Goal: Information Seeking & Learning: Learn about a topic

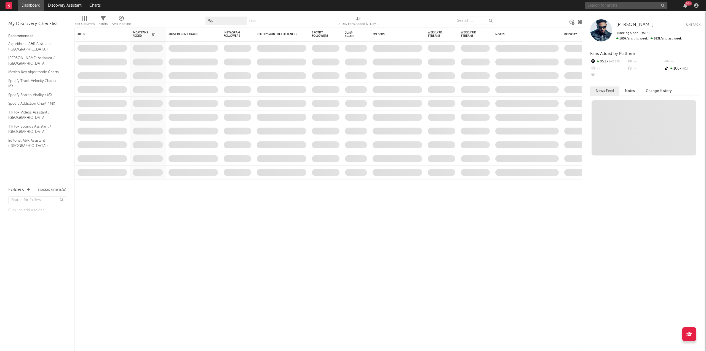
click at [596, 4] on input "text" at bounding box center [626, 5] width 83 height 7
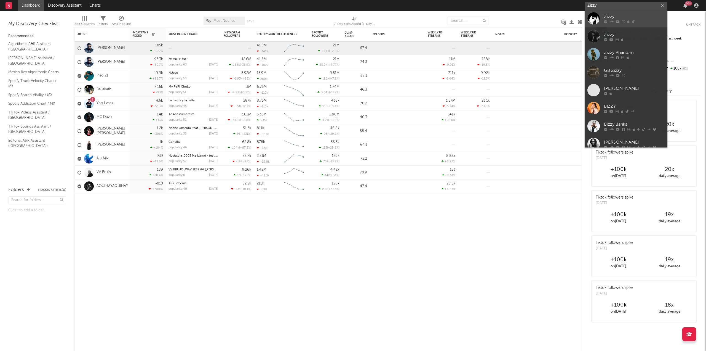
type input "Zizzy"
click at [605, 18] on div "Zizzy" at bounding box center [634, 16] width 61 height 7
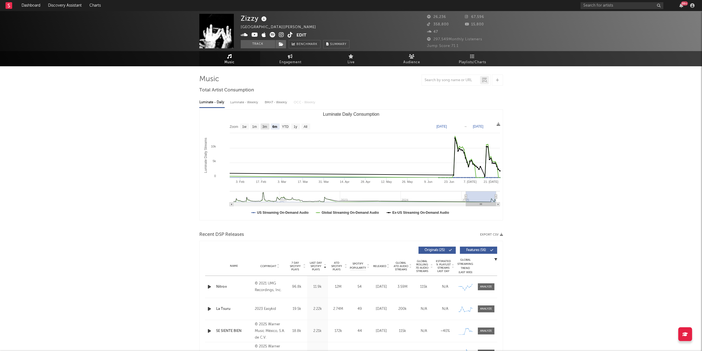
click at [265, 129] on text "3m" at bounding box center [264, 127] width 5 height 4
select select "3m"
type input "[DATE]"
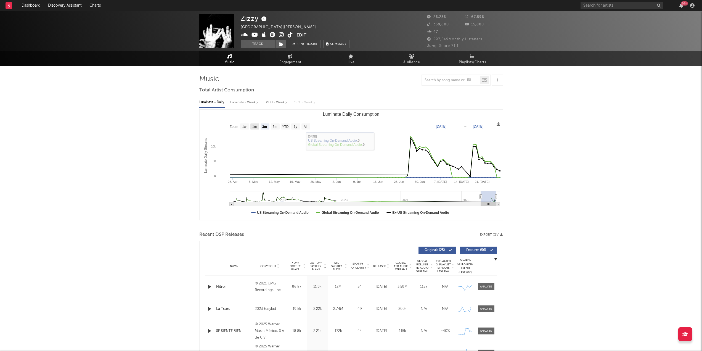
click at [256, 127] on text "1m" at bounding box center [254, 127] width 5 height 4
select select "1m"
type input "[DATE]"
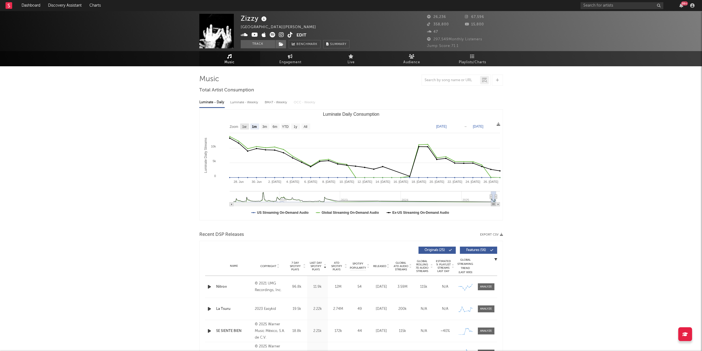
click at [242, 126] on text "1w" at bounding box center [244, 127] width 4 height 4
select select "1w"
type input "[DATE]"
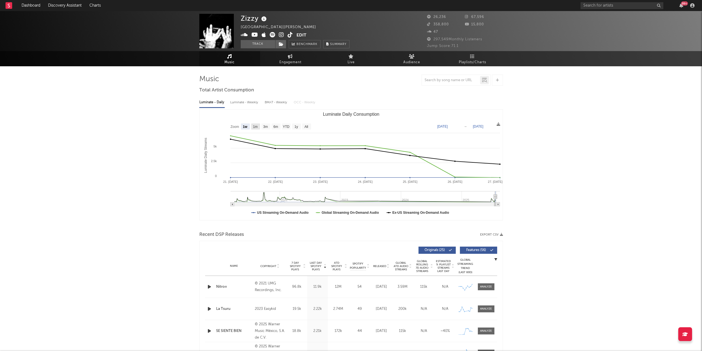
click at [257, 126] on text "1m" at bounding box center [255, 127] width 5 height 4
select select "1m"
type input "[DATE]"
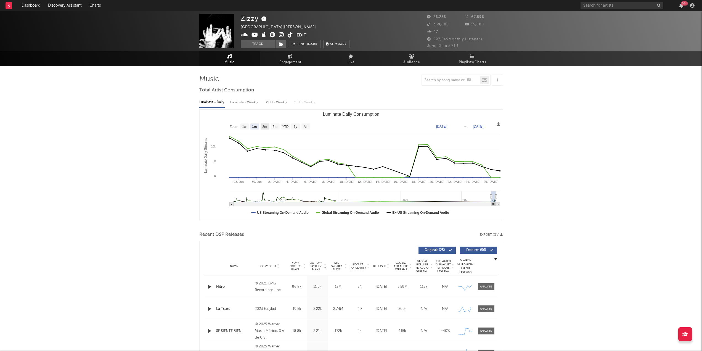
click at [261, 126] on rect "Luminate Daily Consumption" at bounding box center [264, 126] width 9 height 6
select select "3m"
type input "[DATE]"
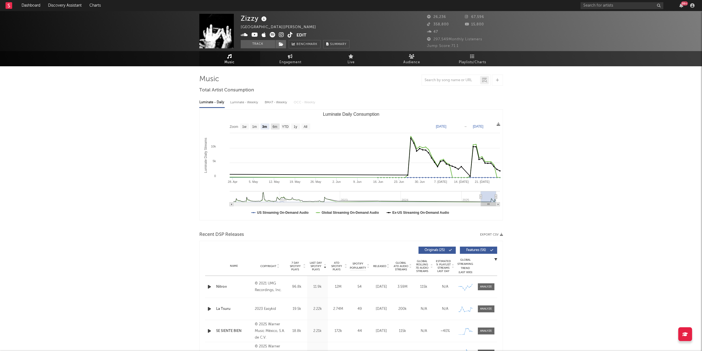
click at [274, 126] on text "6m" at bounding box center [274, 127] width 5 height 4
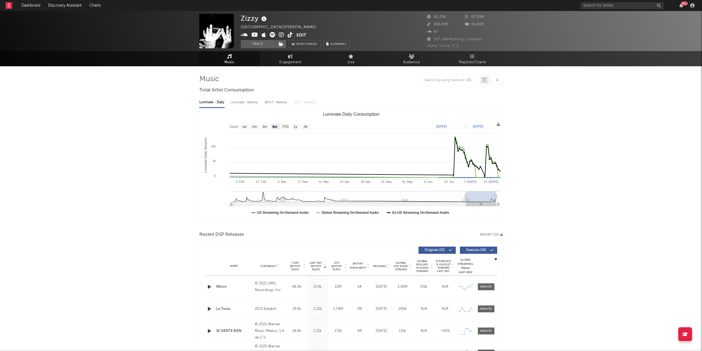
select select "6m"
type input "[DATE]"
click at [283, 126] on text "YTD" at bounding box center [285, 127] width 7 height 4
select select "YTD"
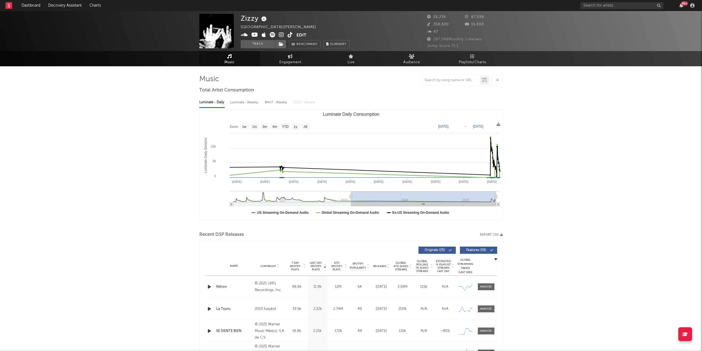
drag, startPoint x: 462, startPoint y: 196, endPoint x: 351, endPoint y: 196, distance: 111.5
click at [351, 196] on icon "Luminate Daily Consumption" at bounding box center [351, 197] width 2 height 4
drag, startPoint x: 353, startPoint y: 197, endPoint x: 371, endPoint y: 198, distance: 18.2
click at [371, 198] on rect "Luminate Daily Consumption" at bounding box center [423, 196] width 145 height 11
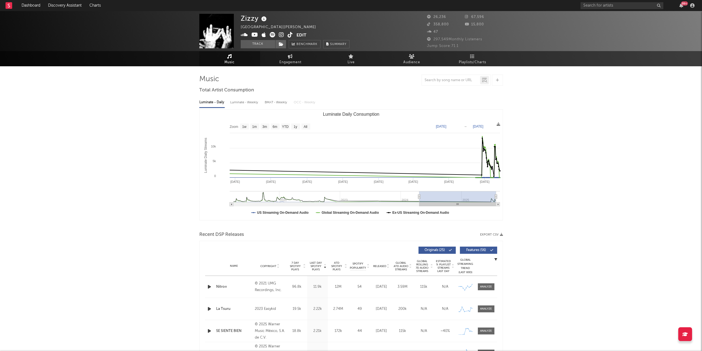
drag, startPoint x: 351, startPoint y: 197, endPoint x: 419, endPoint y: 197, distance: 67.3
click at [419, 197] on icon "Luminate Daily Consumption" at bounding box center [419, 197] width 2 height 4
type input "[DATE]"
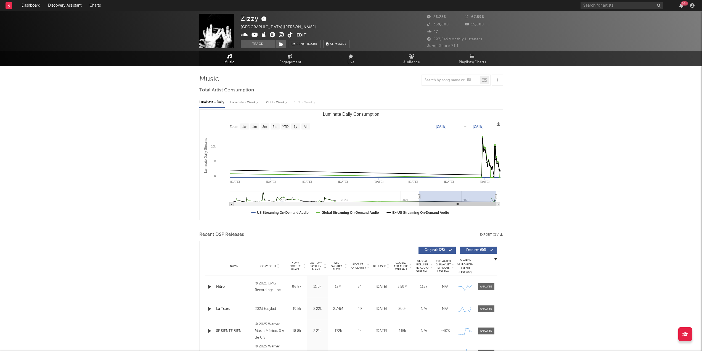
type input "[DATE]"
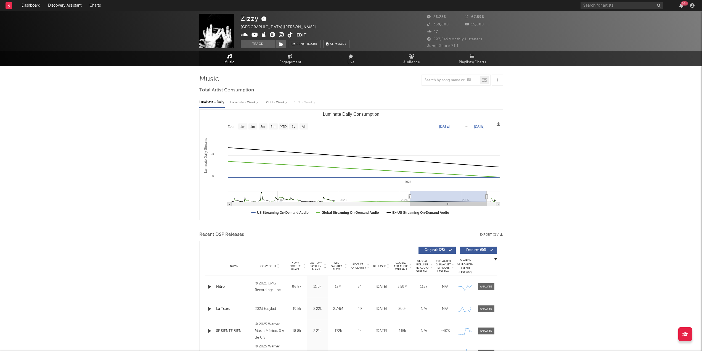
type input "[DATE]"
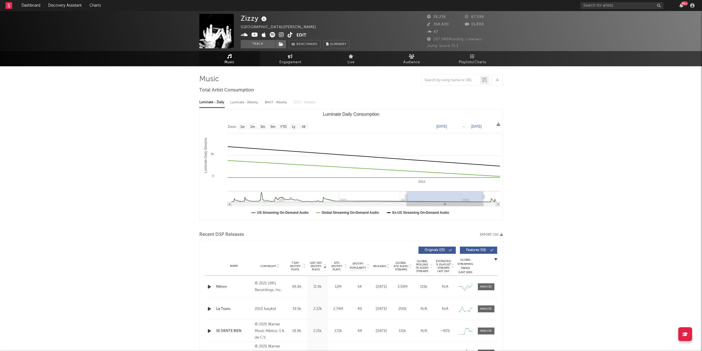
type input "[DATE]"
drag, startPoint x: 494, startPoint y: 197, endPoint x: 482, endPoint y: 197, distance: 11.6
click at [482, 197] on g "Luminate Daily Consumption" at bounding box center [364, 198] width 272 height 15
click at [244, 102] on div "Luminate - Weekly" at bounding box center [244, 102] width 29 height 9
select select "6m"
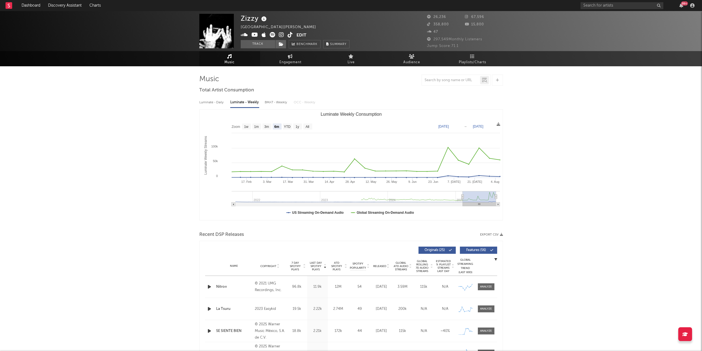
click at [281, 102] on div "BMAT - Weekly" at bounding box center [276, 102] width 23 height 9
select select "6m"
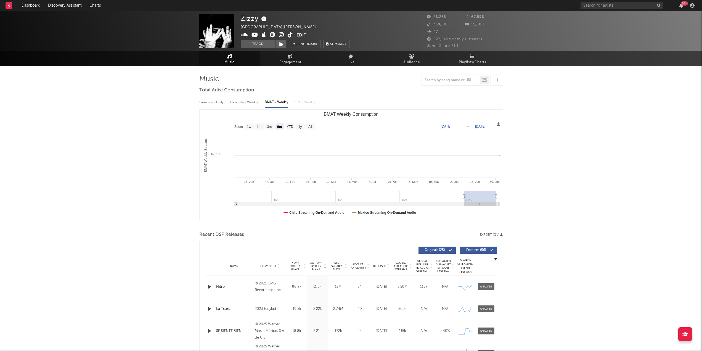
click at [305, 104] on div "Luminate - Daily Luminate - Weekly BMAT - Weekly OCC - Weekly" at bounding box center [350, 102] width 303 height 9
click at [249, 106] on div "Luminate - Weekly" at bounding box center [244, 102] width 29 height 9
select select "6m"
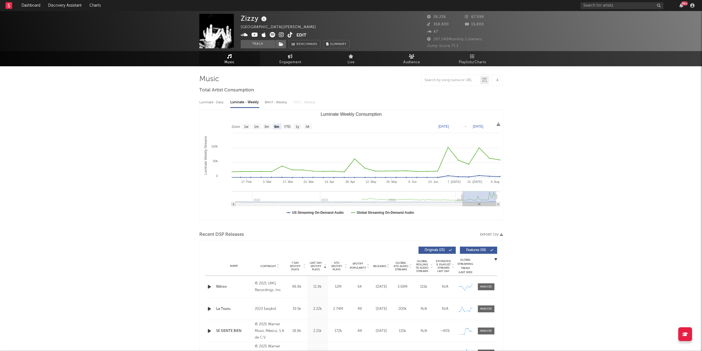
type input "[DATE]"
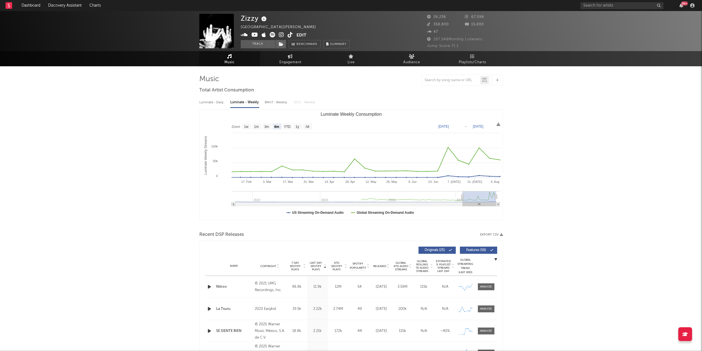
type input "[DATE]"
drag, startPoint x: 464, startPoint y: 198, endPoint x: 451, endPoint y: 197, distance: 13.3
click at [451, 197] on rect "Luminate Weekly Consumption" at bounding box center [463, 196] width 33 height 11
type input "[DATE]"
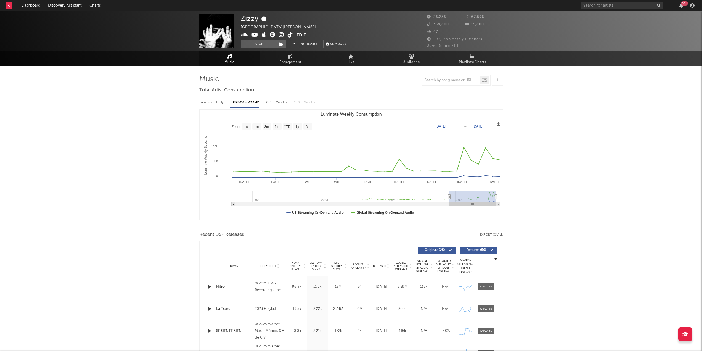
drag, startPoint x: 480, startPoint y: 195, endPoint x: 506, endPoint y: 201, distance: 26.6
click at [291, 58] on icon at bounding box center [290, 56] width 5 height 4
select select "1w"
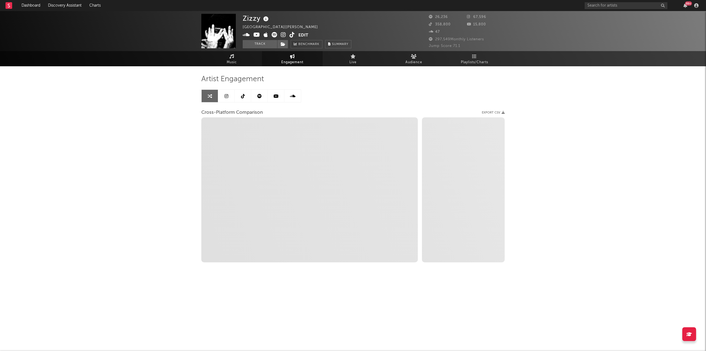
select select "1m"
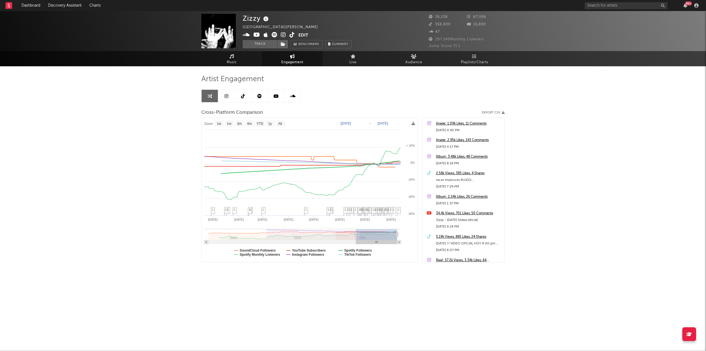
type input "[DATE]"
select select "1w"
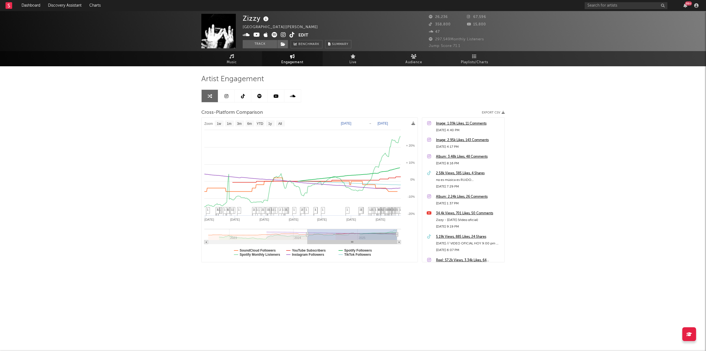
type input "[DATE]"
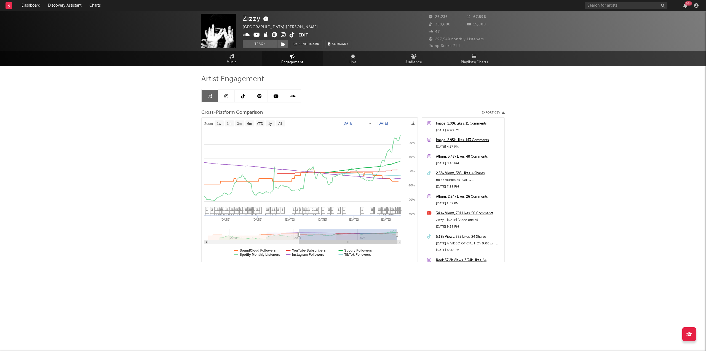
select select "1w"
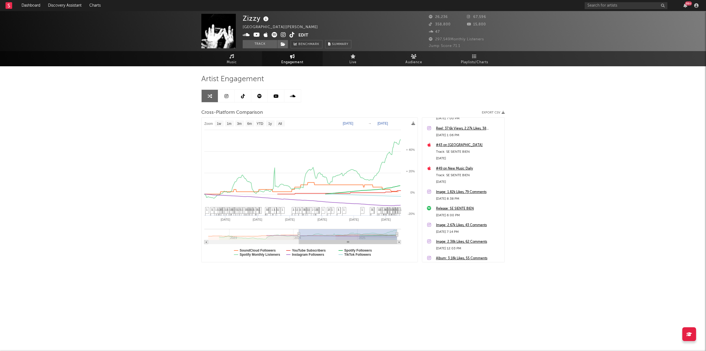
scroll to position [685, 0]
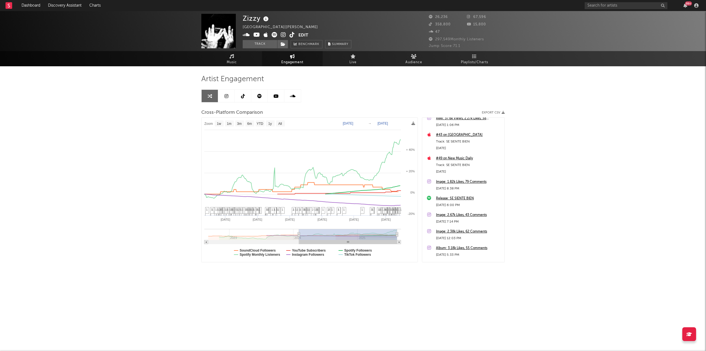
click at [458, 199] on div "Release: SE SIENTE BIEN" at bounding box center [469, 198] width 66 height 7
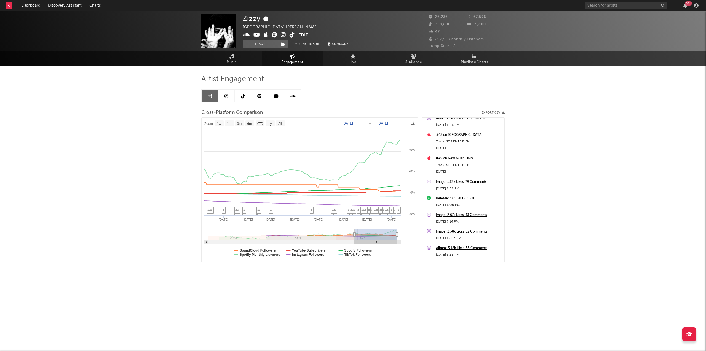
type input "[DATE]"
select select "6m"
type input "[DATE]"
select select "1w"
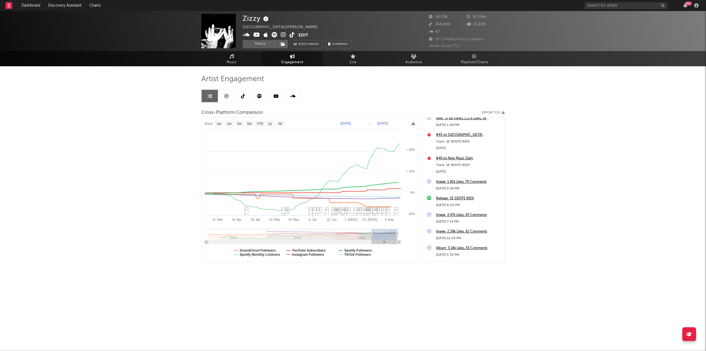
drag, startPoint x: 298, startPoint y: 235, endPoint x: 370, endPoint y: 240, distance: 72.2
click at [330, 212] on rect at bounding box center [310, 190] width 216 height 144
type input "[DATE]"
select select "3m"
type input "[DATE]"
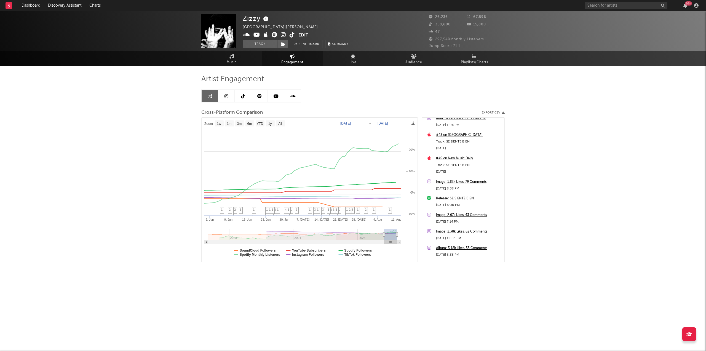
drag, startPoint x: 372, startPoint y: 235, endPoint x: 384, endPoint y: 235, distance: 12.1
click at [384, 235] on icon at bounding box center [384, 234] width 2 height 4
select select "1w"
click at [281, 43] on icon at bounding box center [283, 44] width 5 height 4
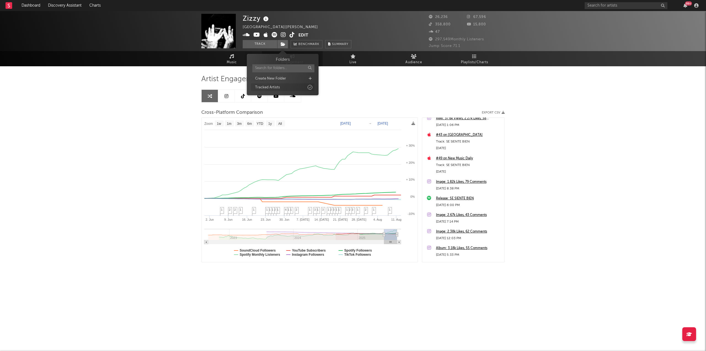
click at [277, 87] on div "Tracked Artists" at bounding box center [267, 88] width 25 height 6
select select "1w"
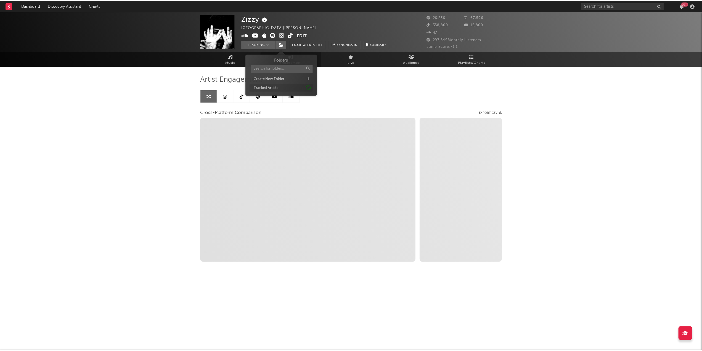
scroll to position [0, 0]
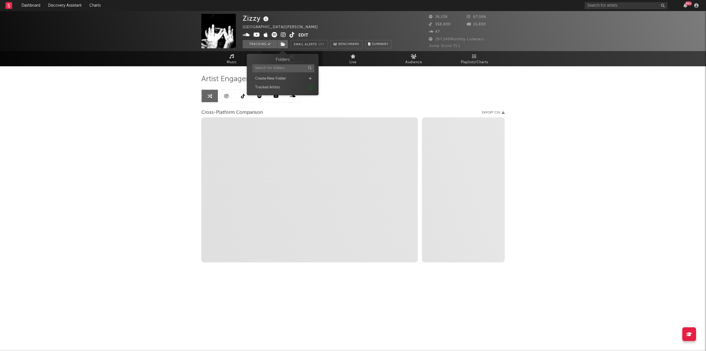
click at [374, 80] on div "Artist Engagement" at bounding box center [352, 78] width 303 height 9
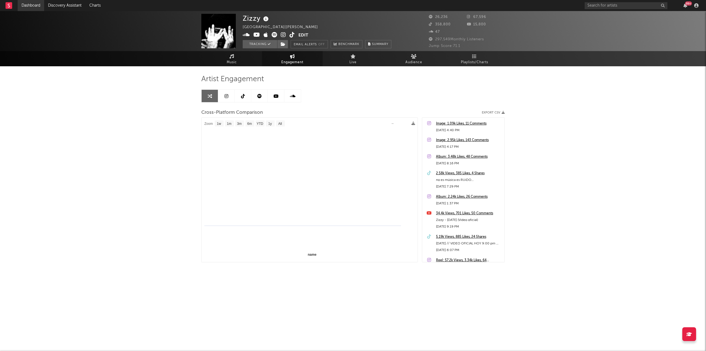
click at [25, 6] on link "Dashboard" at bounding box center [31, 5] width 26 height 11
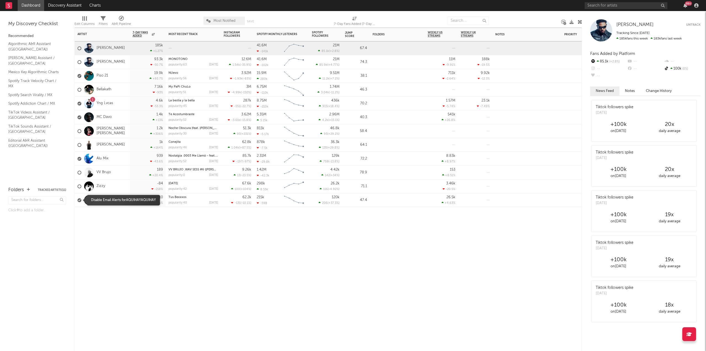
click at [81, 202] on label at bounding box center [80, 200] width 4 height 5
click at [78, 202] on input "checkbox" at bounding box center [78, 200] width 0 height 5
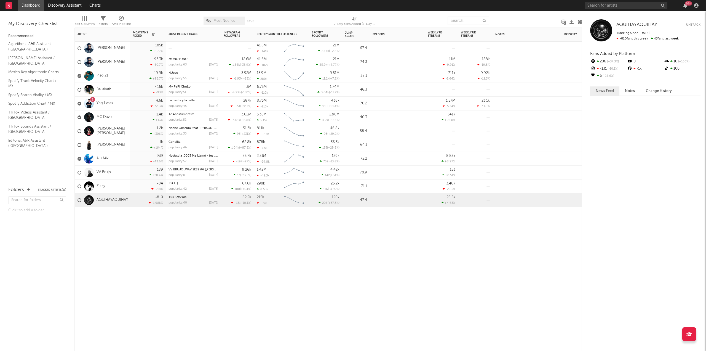
click at [262, 228] on div "Artist Notifications 7-Day Fans Added WoW % Change Most Recent Track Popularity…" at bounding box center [328, 189] width 508 height 323
click at [220, 215] on div at bounding box center [193, 215] width 55 height 17
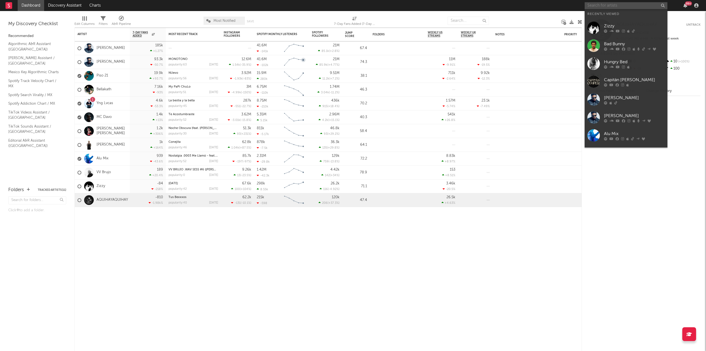
click at [611, 5] on input "text" at bounding box center [626, 5] width 83 height 7
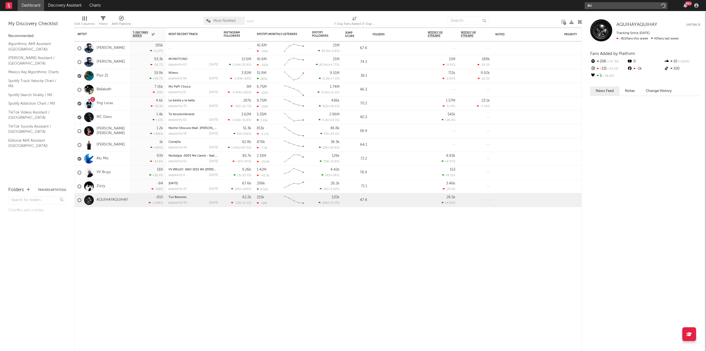
type input "a"
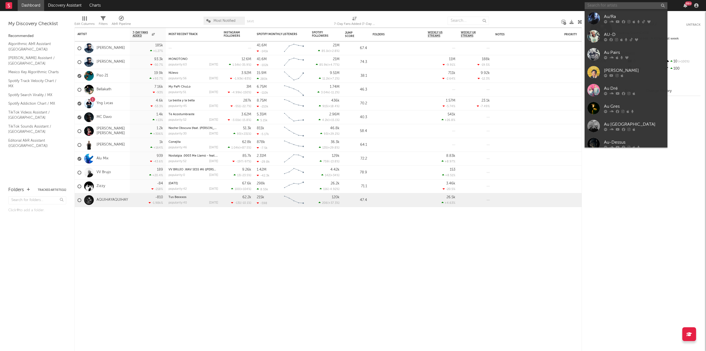
type input "s"
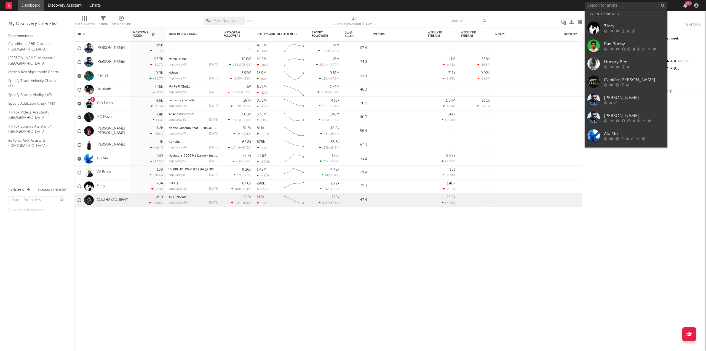
drag, startPoint x: 626, startPoint y: 29, endPoint x: 611, endPoint y: 7, distance: 25.9
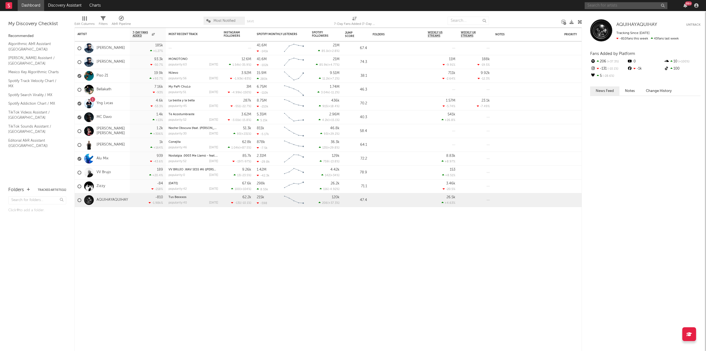
click at [609, 4] on input "text" at bounding box center [626, 5] width 83 height 7
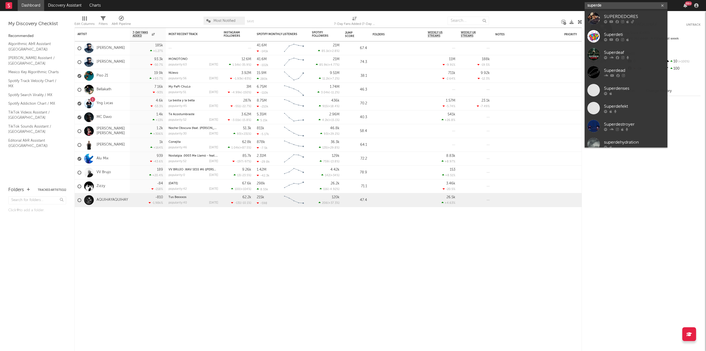
type input "superde"
click at [611, 11] on link "SUPERDEDORES" at bounding box center [626, 18] width 83 height 18
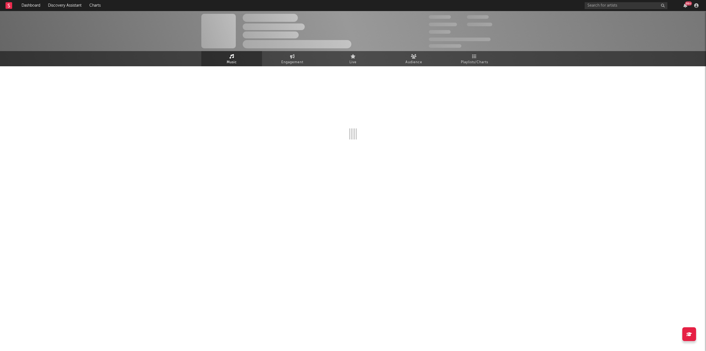
select select "1w"
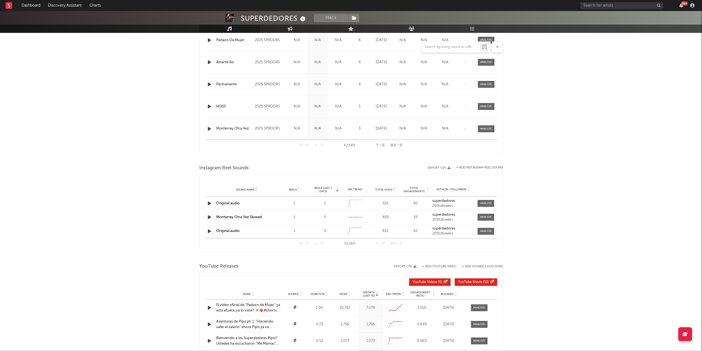
scroll to position [256, 0]
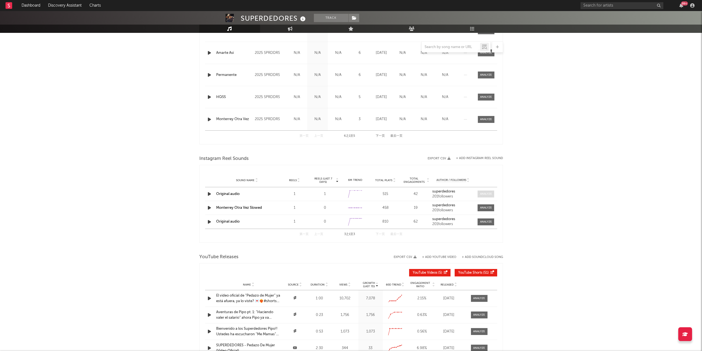
click at [481, 195] on div at bounding box center [486, 194] width 12 height 4
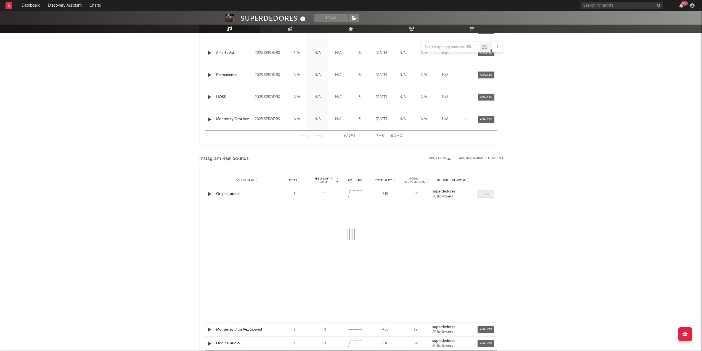
select select "1w"
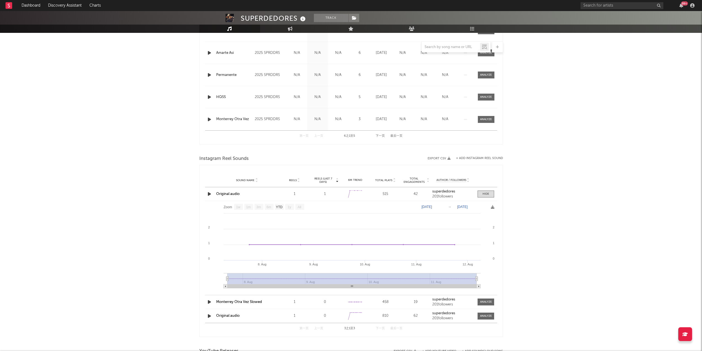
click at [208, 316] on icon "button" at bounding box center [209, 315] width 6 height 7
click at [273, 345] on icon "button" at bounding box center [272, 344] width 3 height 4
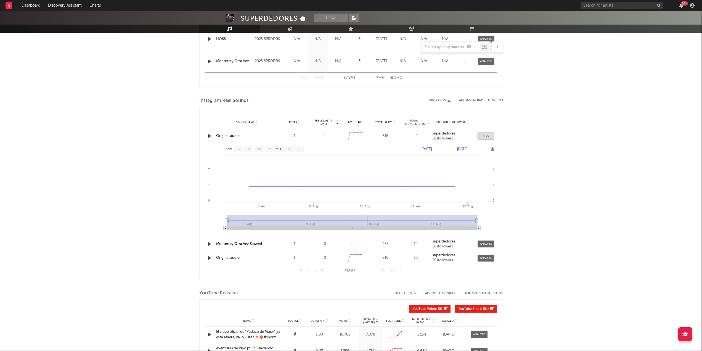
scroll to position [312, 0]
click at [467, 139] on div "201 followers" at bounding box center [452, 140] width 41 height 4
click at [482, 138] on div at bounding box center [485, 137] width 7 height 4
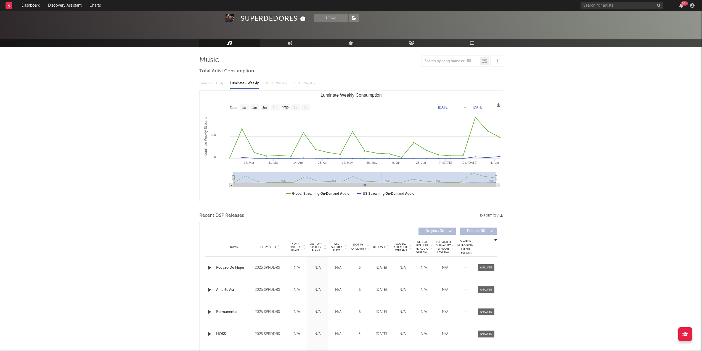
scroll to position [18, 0]
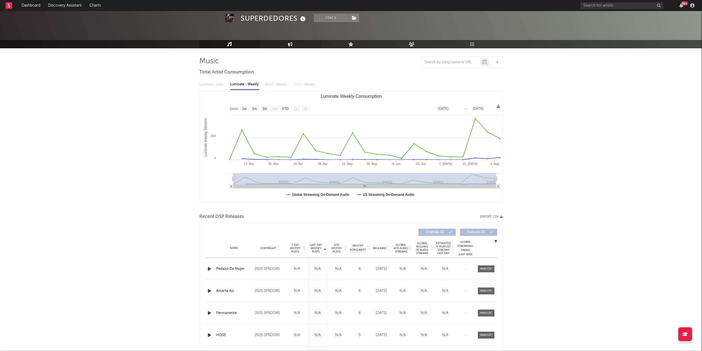
click at [290, 46] on icon at bounding box center [290, 44] width 5 height 4
select select "1m"
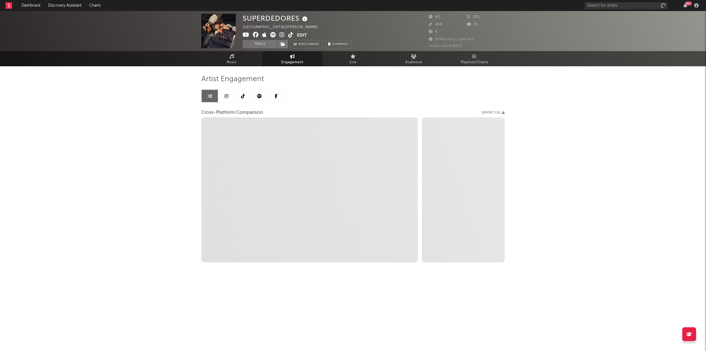
select select "1w"
select select "1m"
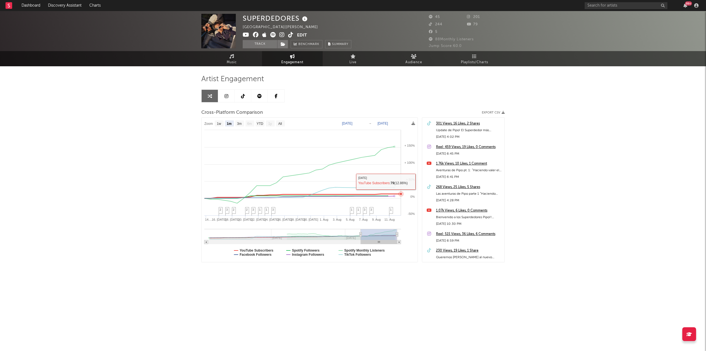
select select "1m"
click at [388, 170] on rect at bounding box center [310, 190] width 216 height 144
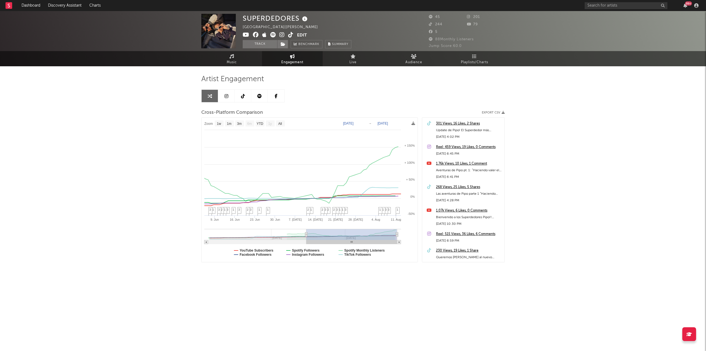
type input "2025-05-24"
select select "3m"
drag, startPoint x: 360, startPoint y: 234, endPoint x: 274, endPoint y: 233, distance: 86.4
click at [274, 233] on icon at bounding box center [274, 234] width 2 height 4
type input "2025-05-02"
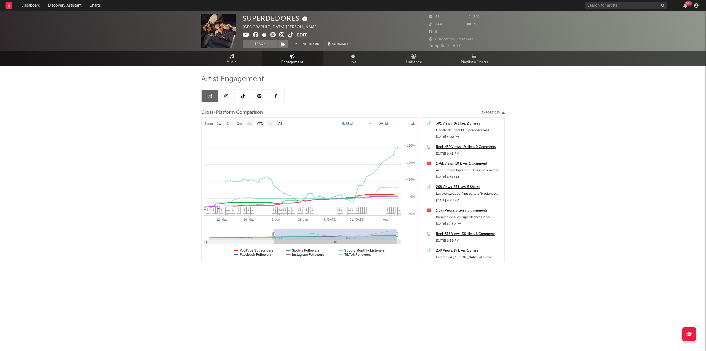
select select "1w"
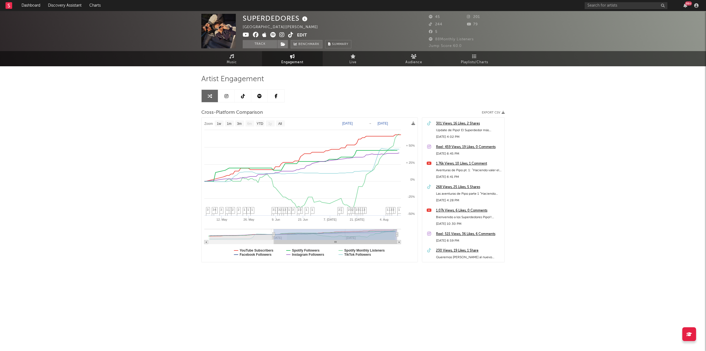
click at [302, 44] on span "Benchmark" at bounding box center [309, 44] width 21 height 7
click at [332, 61] on link "Live" at bounding box center [353, 58] width 61 height 15
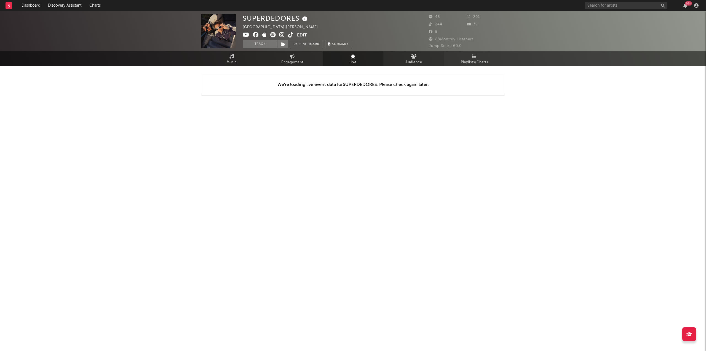
click at [413, 61] on span "Audience" at bounding box center [414, 62] width 17 height 7
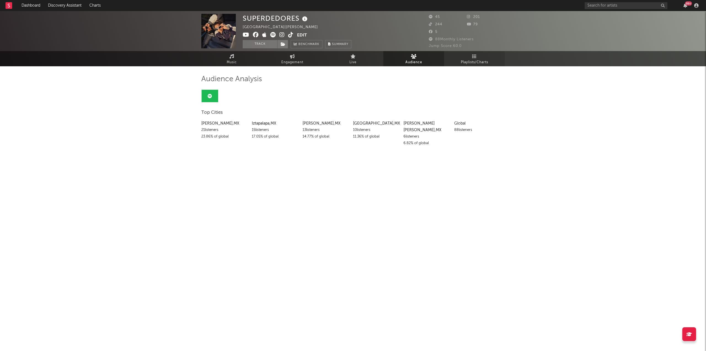
click at [483, 54] on link "Playlists/Charts" at bounding box center [474, 58] width 61 height 15
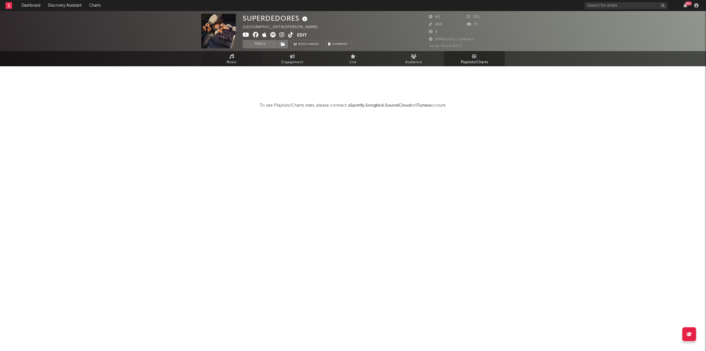
click at [231, 62] on span "Music" at bounding box center [232, 62] width 10 height 7
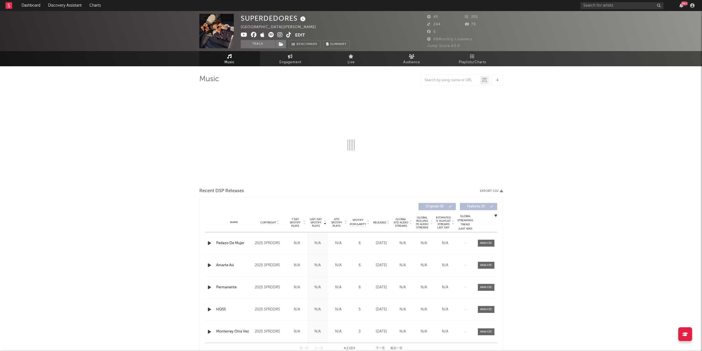
select select "1w"
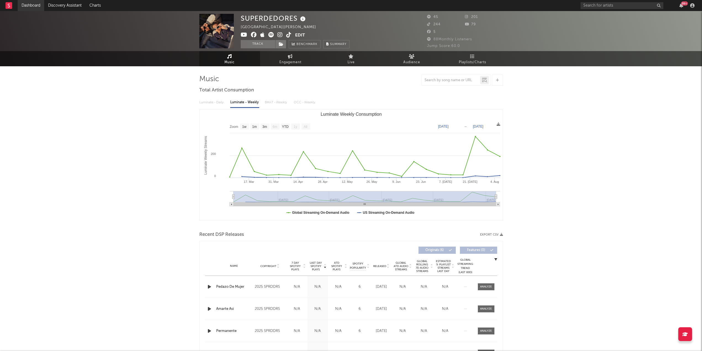
click at [39, 7] on link "Dashboard" at bounding box center [31, 5] width 26 height 11
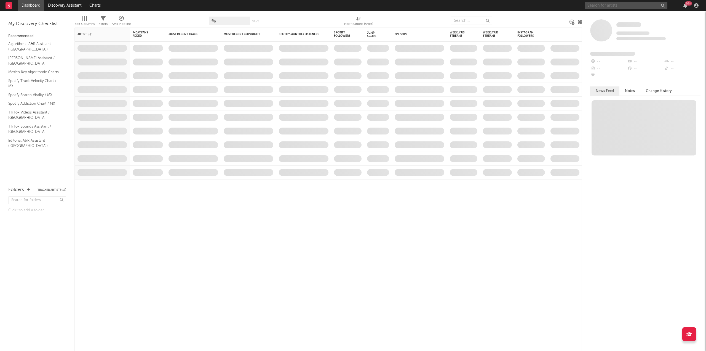
click at [624, 3] on input "text" at bounding box center [626, 5] width 83 height 7
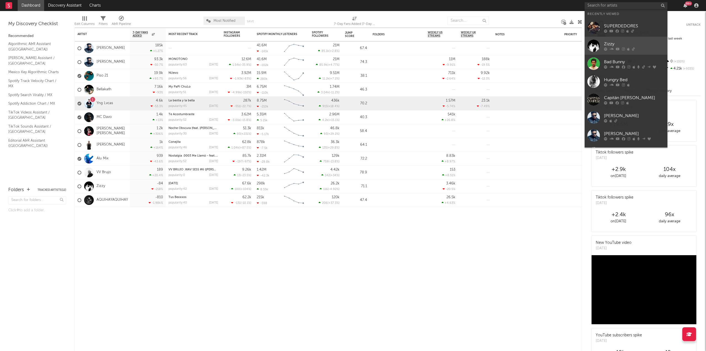
click at [624, 44] on div "Zizzy" at bounding box center [634, 44] width 61 height 7
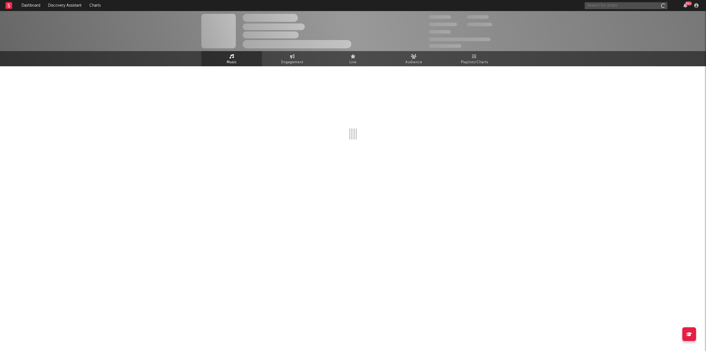
click at [612, 5] on input "text" at bounding box center [626, 5] width 83 height 7
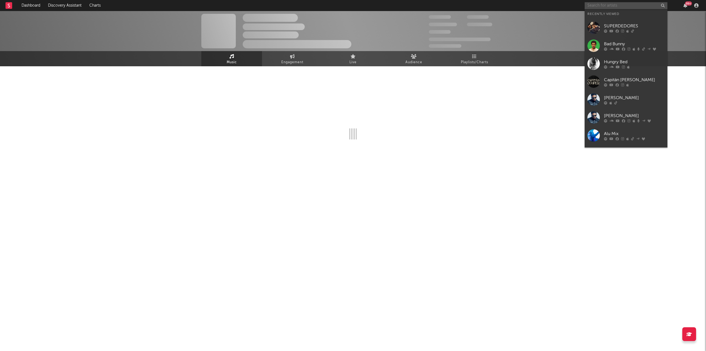
select select "6m"
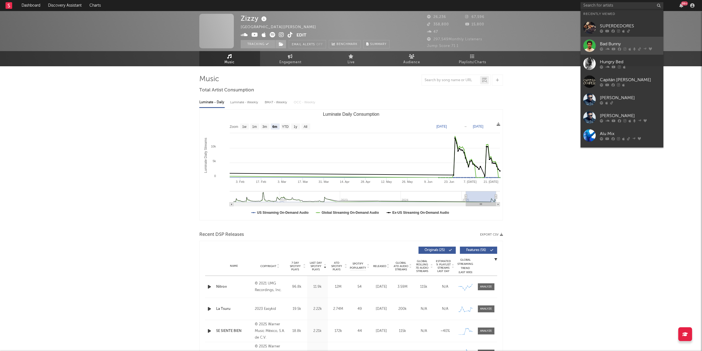
click at [616, 42] on div "Bad Bunny" at bounding box center [630, 44] width 61 height 7
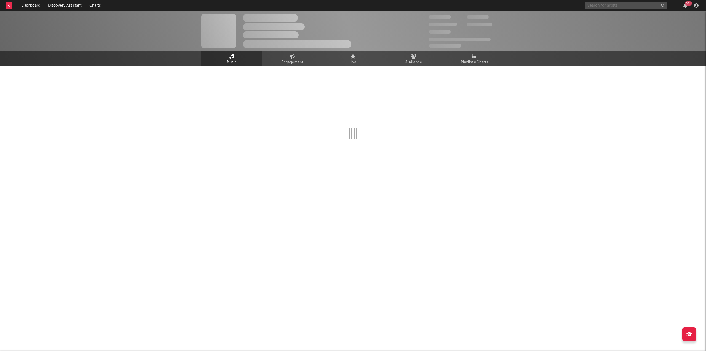
click at [604, 6] on input "text" at bounding box center [626, 5] width 83 height 7
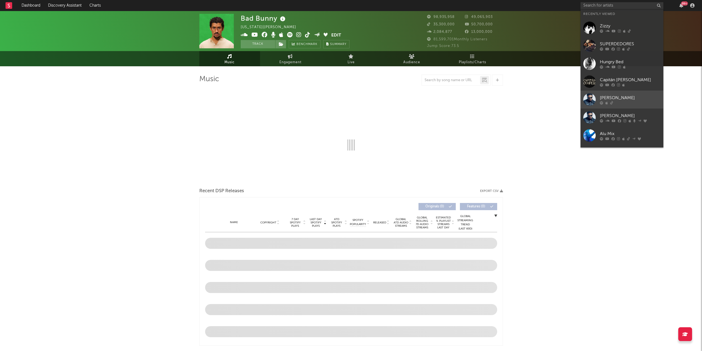
click at [610, 95] on div "[PERSON_NAME]" at bounding box center [630, 97] width 61 height 7
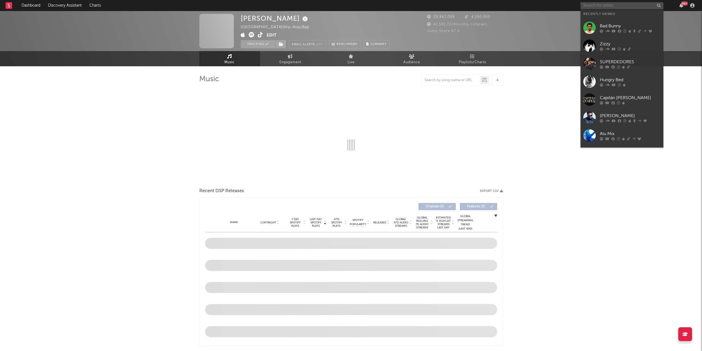
click at [600, 6] on input "text" at bounding box center [621, 5] width 83 height 7
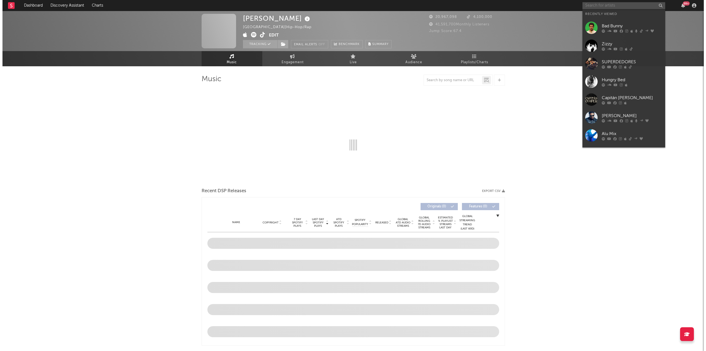
select select "1w"
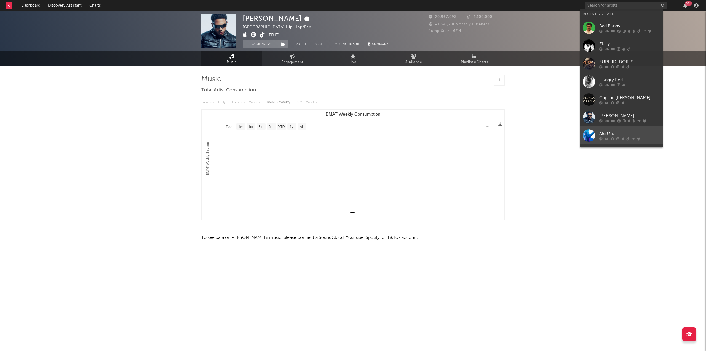
click at [608, 129] on link "Alu Mix" at bounding box center [621, 135] width 83 height 18
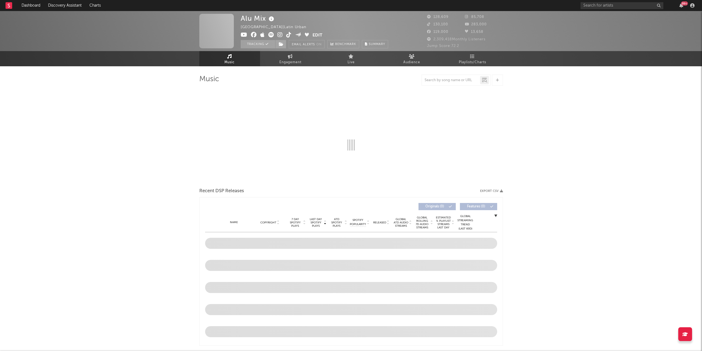
select select "6m"
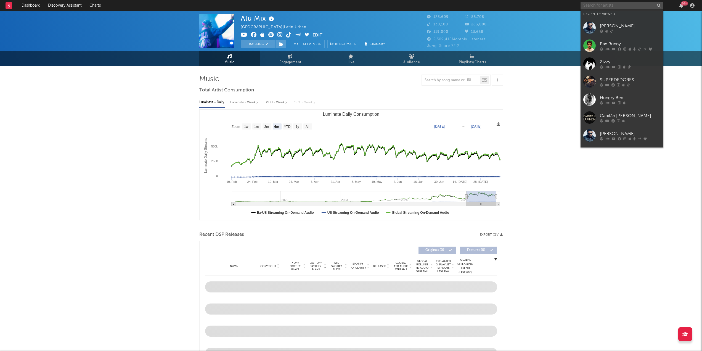
click at [605, 2] on input "text" at bounding box center [621, 5] width 83 height 7
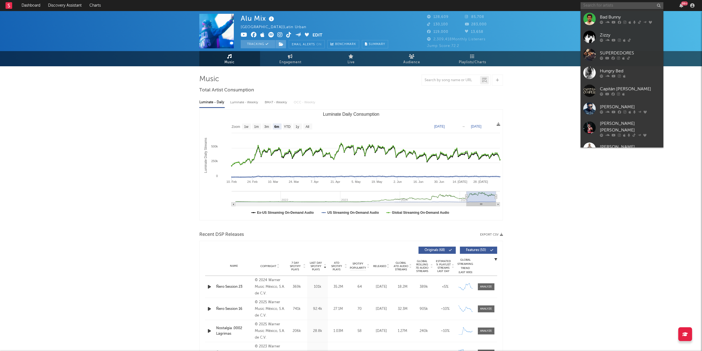
scroll to position [32, 0]
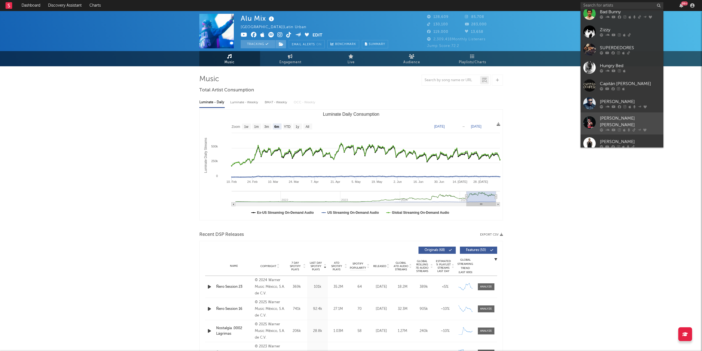
click at [630, 118] on div "[PERSON_NAME] [PERSON_NAME]" at bounding box center [630, 121] width 61 height 13
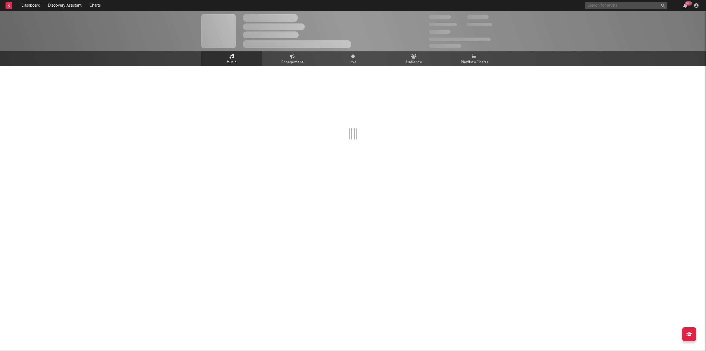
click at [608, 5] on input "text" at bounding box center [626, 5] width 83 height 7
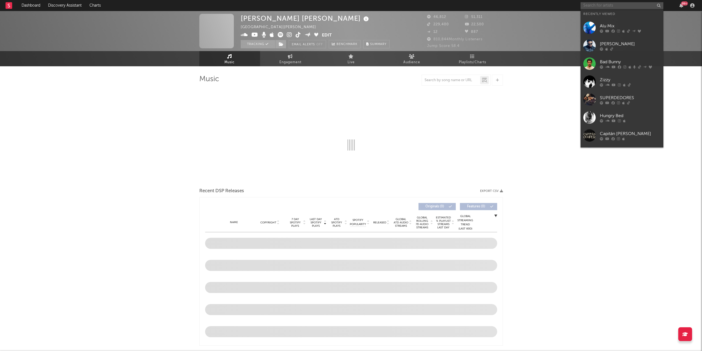
select select "6m"
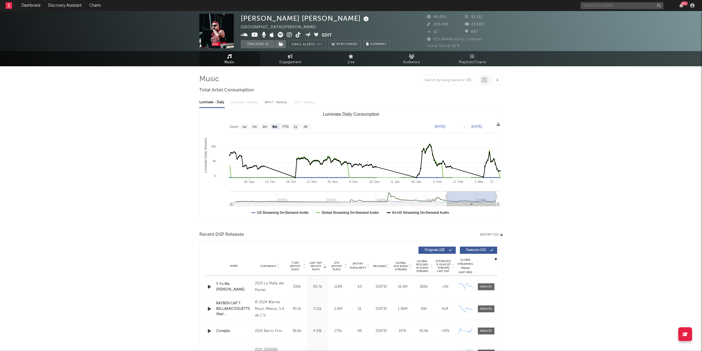
click at [594, 6] on input "text" at bounding box center [621, 5] width 83 height 7
click at [615, 9] on input "text" at bounding box center [621, 5] width 83 height 7
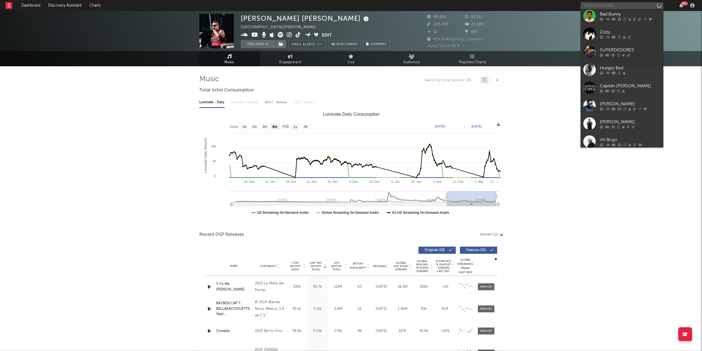
scroll to position [51, 0]
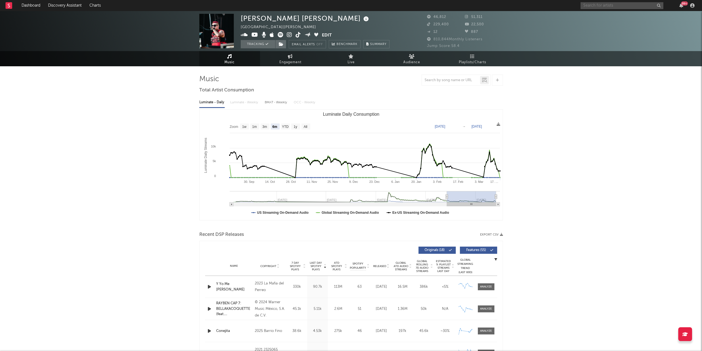
click at [613, 6] on input "text" at bounding box center [621, 5] width 83 height 7
click at [643, 2] on input "text" at bounding box center [621, 5] width 83 height 7
click at [648, 4] on input "text" at bounding box center [621, 5] width 83 height 7
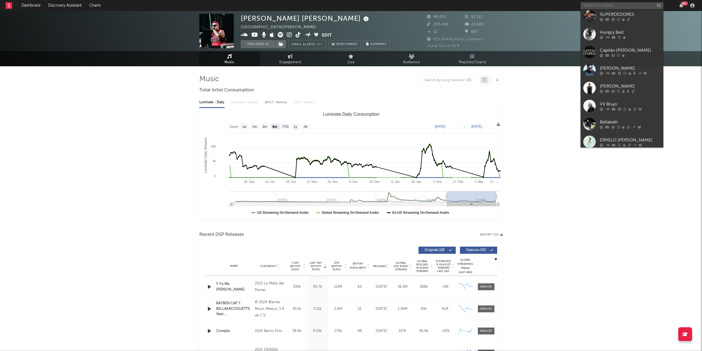
scroll to position [187, 0]
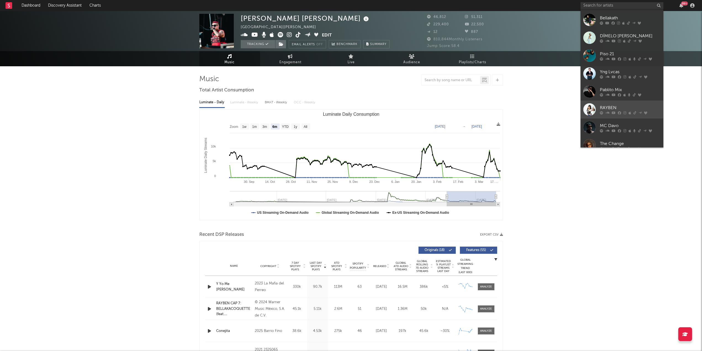
click at [623, 105] on div "RAYBEN" at bounding box center [630, 107] width 61 height 7
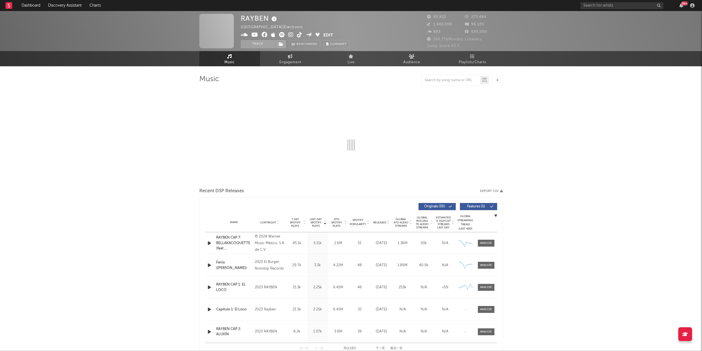
select select "6m"
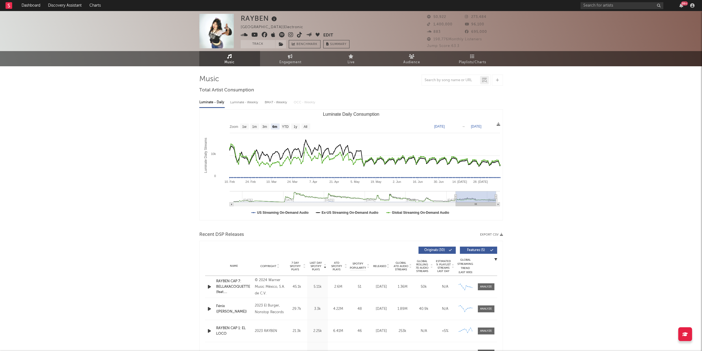
type input "2024-01-22"
type input "2024-07-21"
click at [390, 195] on g "Luminate Daily Consumption" at bounding box center [365, 198] width 270 height 15
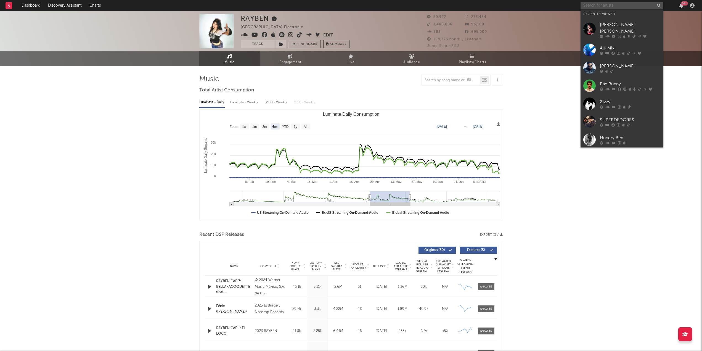
click at [614, 7] on input "text" at bounding box center [621, 5] width 83 height 7
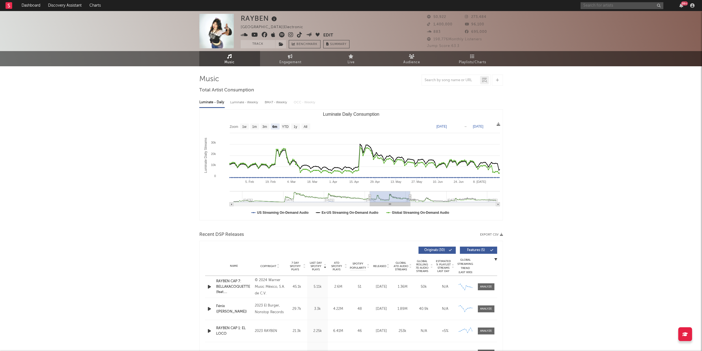
click at [615, 6] on input "text" at bounding box center [621, 5] width 83 height 7
click at [653, 4] on input "text" at bounding box center [621, 5] width 83 height 7
click at [660, 2] on input "text" at bounding box center [621, 5] width 83 height 7
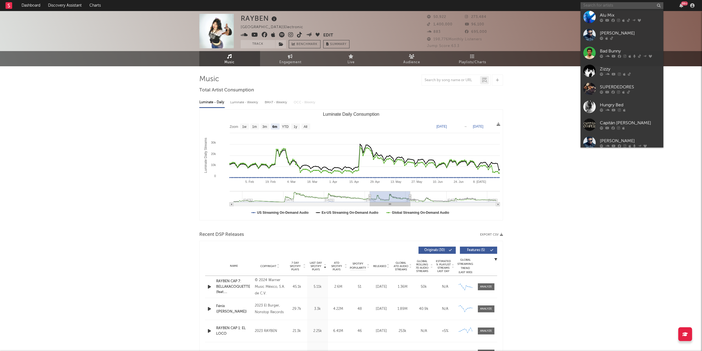
scroll to position [46, 0]
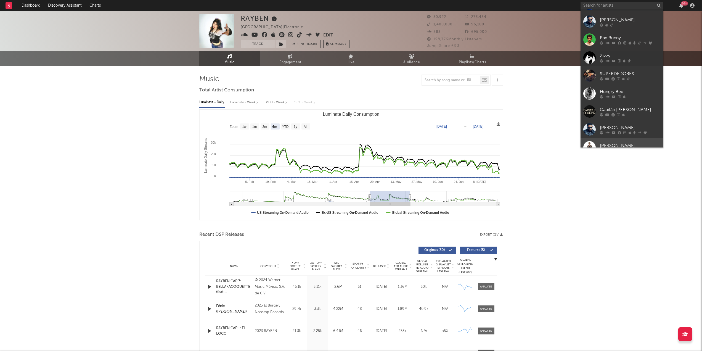
click at [629, 149] on div at bounding box center [630, 150] width 61 height 3
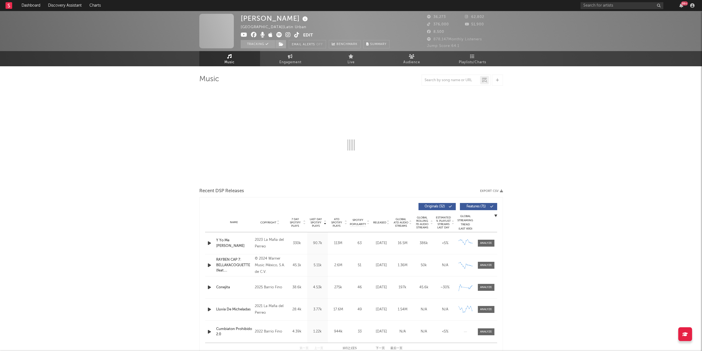
select select "6m"
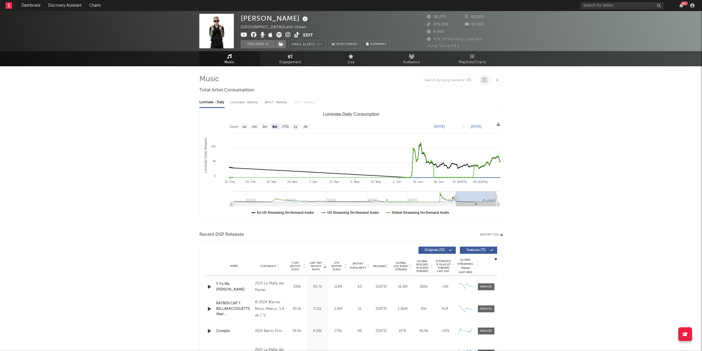
type input "[DATE]"
type input "2025-08-08"
type input "2025-01-10"
type input "2025-07-10"
type input "[DATE]"
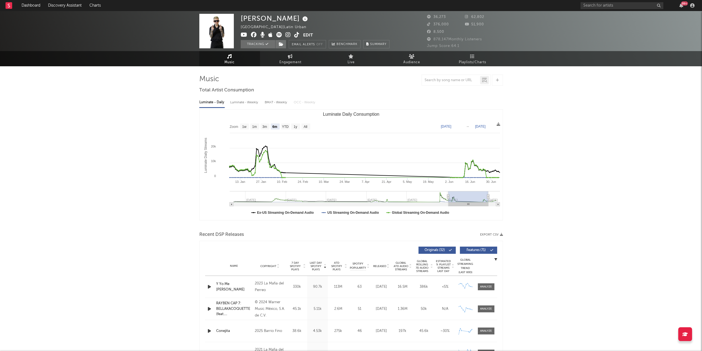
type input "[DATE]"
type input "2025-01-04"
type input "2025-07-04"
type input "[DATE]"
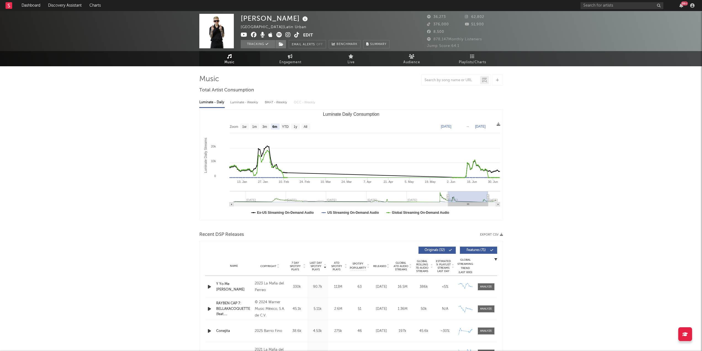
type input "2025-01-02"
type input "2025-07-02"
type input "2024-12-24"
type input "2025-06-23"
type input "2024-12-06"
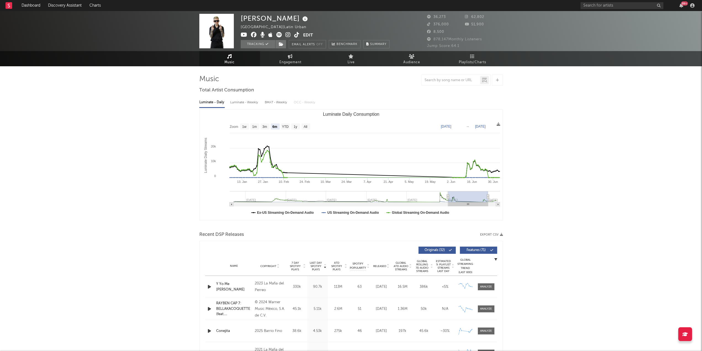
type input "2025-06-05"
type input "2024-11-25"
type input "2025-05-25"
type input "2024-11-03"
type input "2025-05-03"
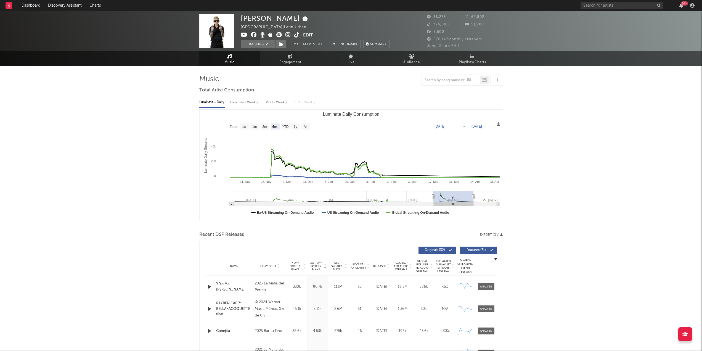
type input "2024-10-30"
type input "2025-04-29"
type input "2024-10-31"
type input "2025-04-30"
type input "2024-11-04"
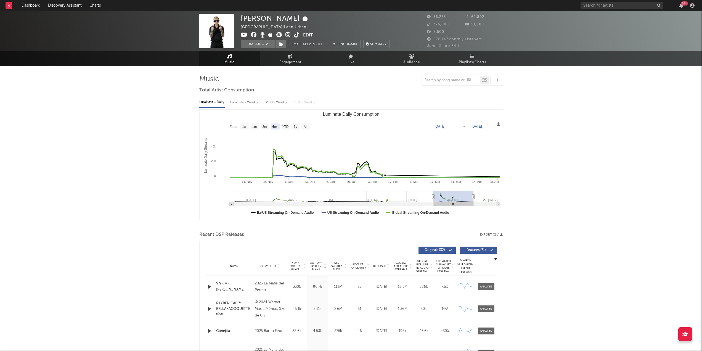
type input "2025-05-04"
type input "2024-11-11"
type input "2025-05-11"
type input "2024-11-25"
type input "2025-05-25"
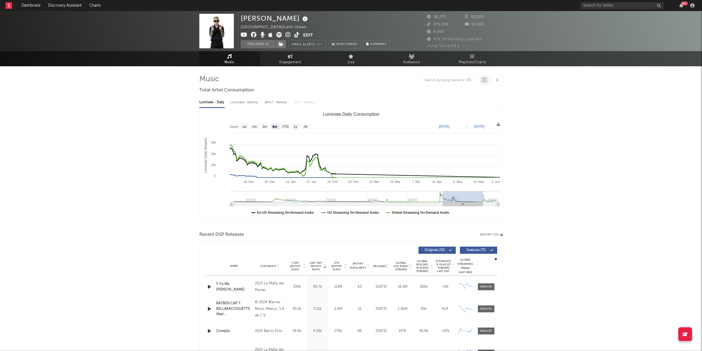
type input "2024-12-19"
type input "2025-06-18"
type input "2024-12-30"
type input "2025-06-29"
type input "2025-01-17"
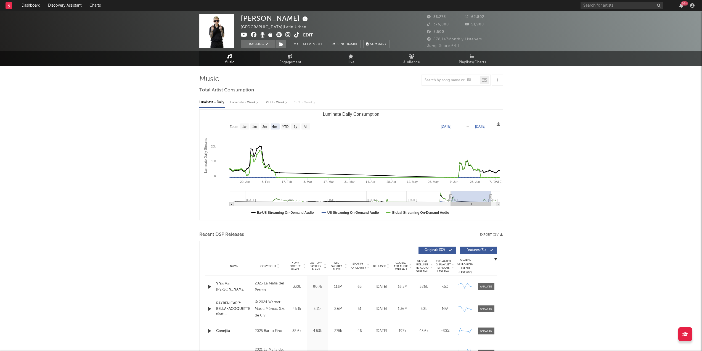
type input "2025-07-17"
type input "[DATE]"
type input "2025-08-10"
drag, startPoint x: 457, startPoint y: 195, endPoint x: 471, endPoint y: 195, distance: 13.8
click at [471, 195] on rect "Luminate Daily Consumption" at bounding box center [476, 196] width 40 height 11
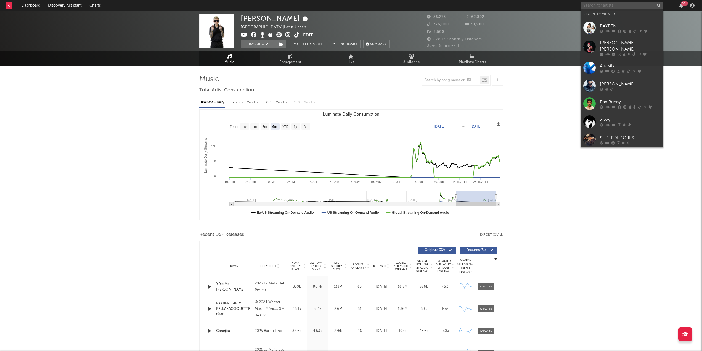
click at [636, 4] on input "text" at bounding box center [621, 5] width 83 height 7
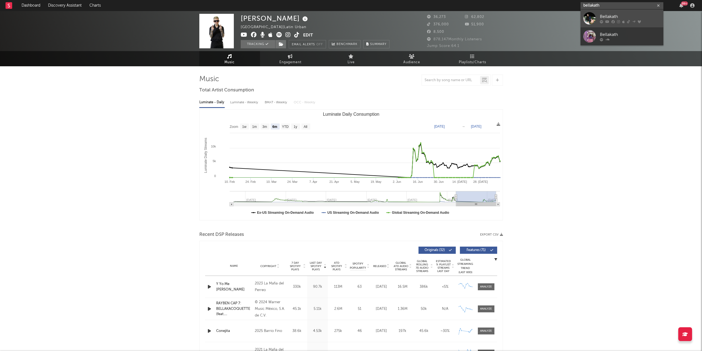
type input "bellakath"
click at [626, 17] on div "Bellakath" at bounding box center [630, 16] width 61 height 7
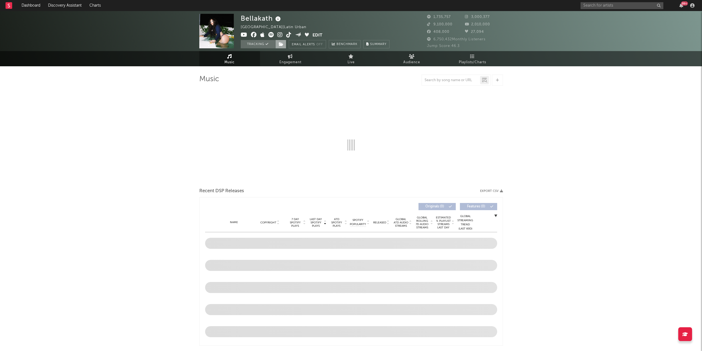
click at [283, 44] on span at bounding box center [280, 44] width 11 height 8
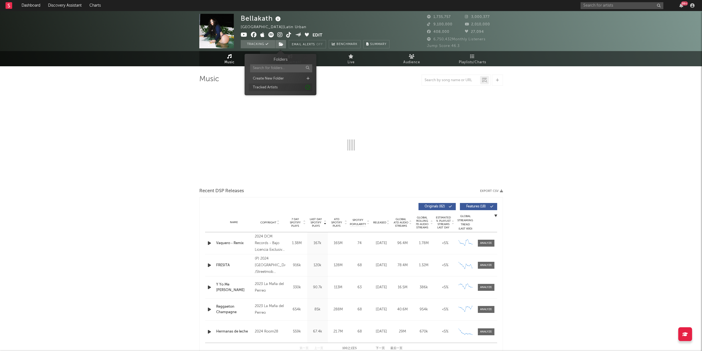
select select "6m"
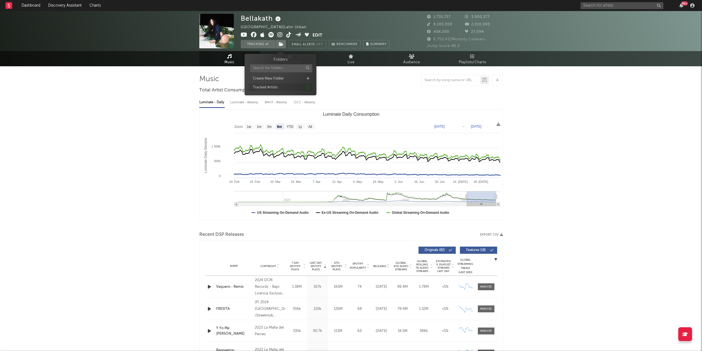
click at [264, 86] on div "Tracked Artists" at bounding box center [265, 88] width 25 height 6
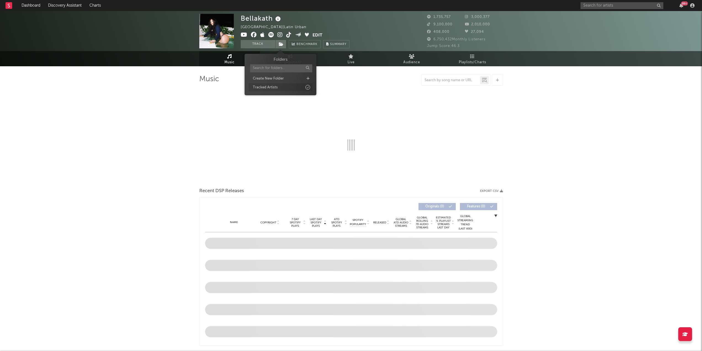
click at [291, 87] on div "Tracked Artists" at bounding box center [280, 87] width 63 height 8
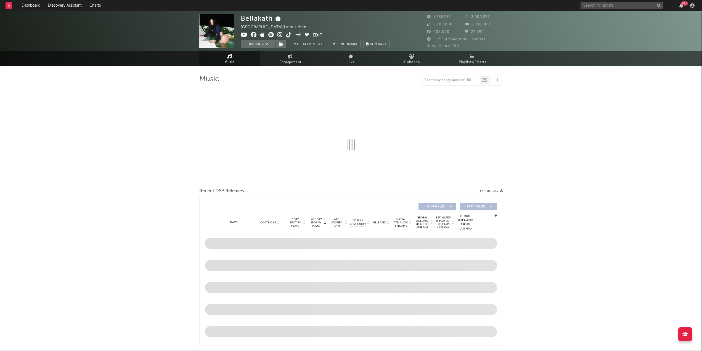
select select "6m"
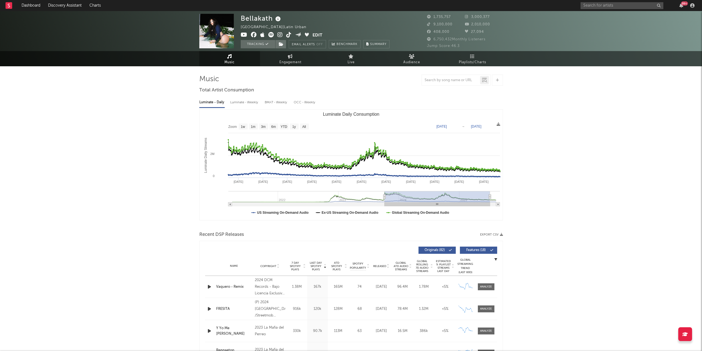
type input "2023-08-19"
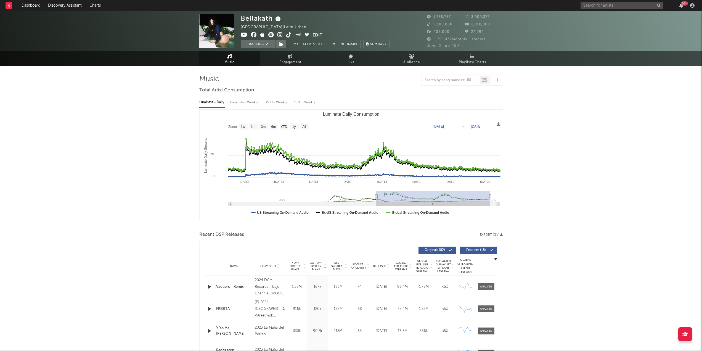
drag, startPoint x: 467, startPoint y: 197, endPoint x: 376, endPoint y: 197, distance: 90.8
click at [376, 197] on icon "Luminate Daily Consumption" at bounding box center [376, 197] width 2 height 4
click at [246, 146] on icon "Luminate Daily Consumption" at bounding box center [247, 148] width 6 height 6
click at [24, 8] on link "Dashboard" at bounding box center [31, 5] width 26 height 11
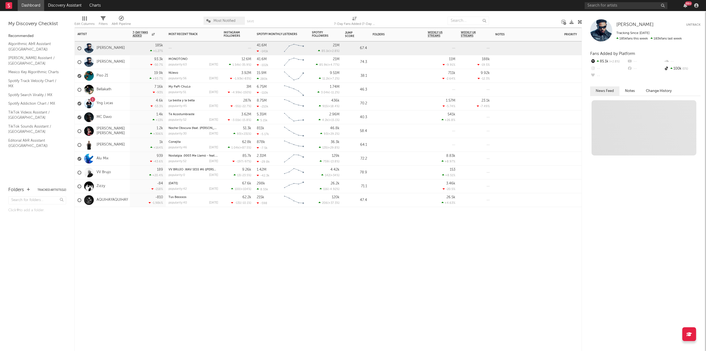
click at [262, 243] on div "Artist Notifications 7-Day Fans Added WoW % Change Most Recent Track Popularity…" at bounding box center [328, 189] width 508 height 323
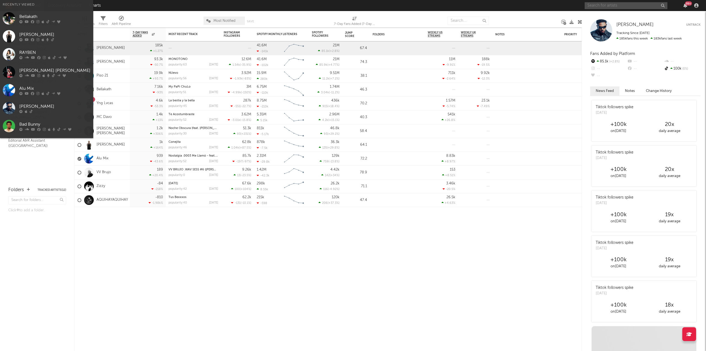
click at [610, 4] on input "text" at bounding box center [626, 5] width 83 height 7
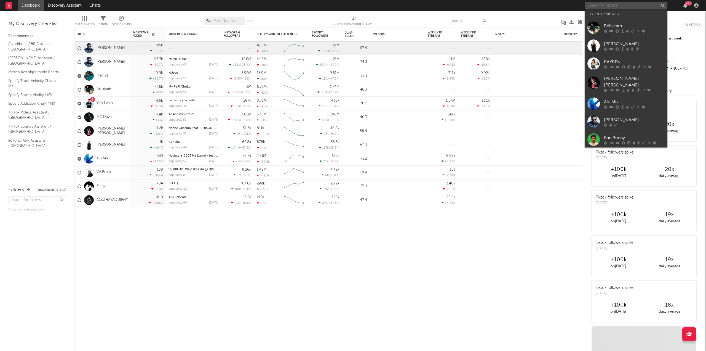
click at [610, 4] on input "text" at bounding box center [626, 5] width 83 height 7
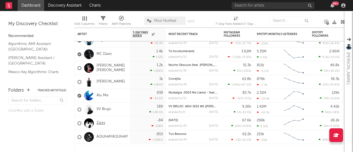
click at [100, 123] on link "Zizzy" at bounding box center [101, 123] width 9 height 5
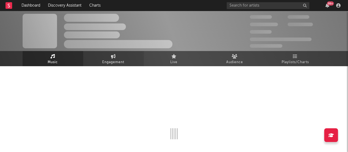
click at [114, 62] on span "Engagement" at bounding box center [114, 62] width 22 height 7
select select "1w"
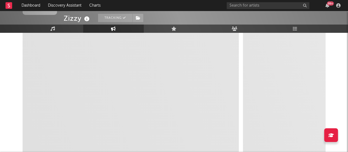
scroll to position [100, 0]
select select "1m"
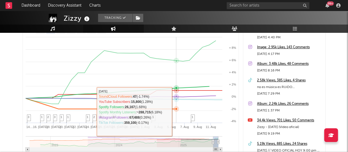
scroll to position [94, 0]
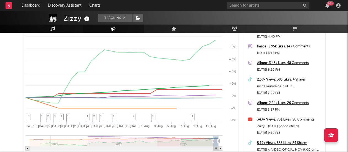
type input "[DATE]"
type input "2025-08-06"
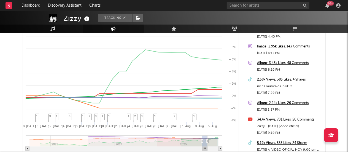
type input "2025-04-12"
type input "[DATE]"
type input "2025-01-31"
type input "2025-03-02"
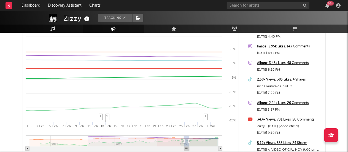
drag, startPoint x: 214, startPoint y: 137, endPoint x: 185, endPoint y: 134, distance: 28.9
click at [185, 134] on icon "Created with Highcharts 10.3.3 1. Feb 1. … 3. Feb 5. Feb 7. Feb 9. Feb 11. Feb …" at bounding box center [131, 96] width 216 height 145
type input "2025-01-31"
type input "2025-03-02"
select select "1m"
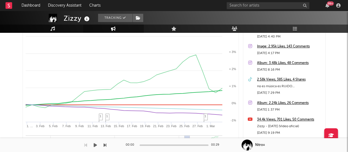
drag, startPoint x: 189, startPoint y: 136, endPoint x: 202, endPoint y: 145, distance: 15.9
click at [202, 145] on div "Dashboard Discovery Assistant Charts 99 + Notifications Settings Mark all as re…" at bounding box center [174, 63] width 348 height 290
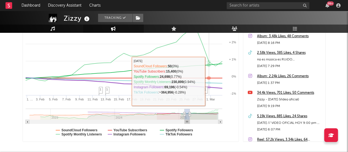
scroll to position [121, 0]
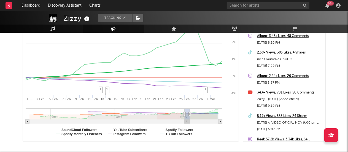
type input "2025-03-09"
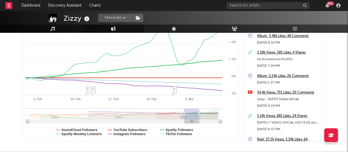
select select "3m"
type input "2025-08-06"
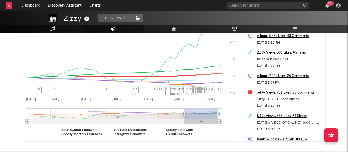
drag, startPoint x: 190, startPoint y: 112, endPoint x: 241, endPoint y: 117, distance: 51.0
click at [241, 117] on div "Zoom 1w 1m 3m 6m YTD 1y All 2025-01-31 2025-08-12 Created with Highcharts 10.3.…" at bounding box center [174, 69] width 303 height 145
select select "1w"
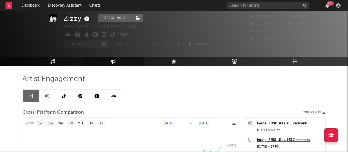
scroll to position [74, 0]
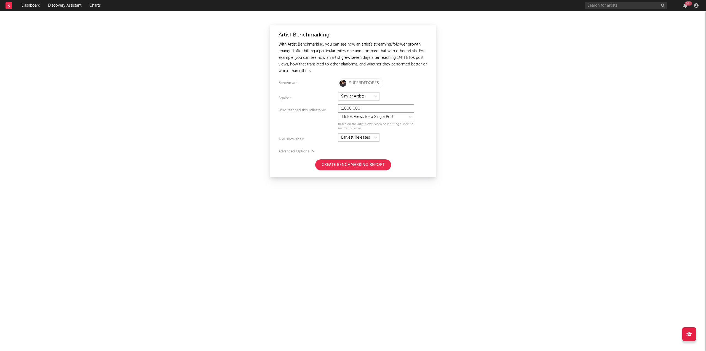
click at [367, 105] on input "1,000,000" at bounding box center [376, 108] width 76 height 8
